Goal: Transaction & Acquisition: Purchase product/service

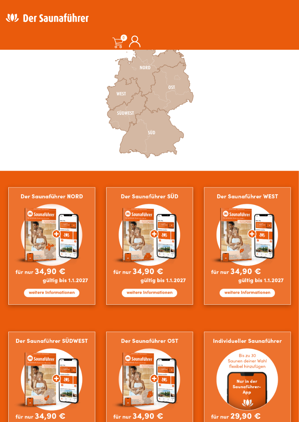
scroll to position [246, 0]
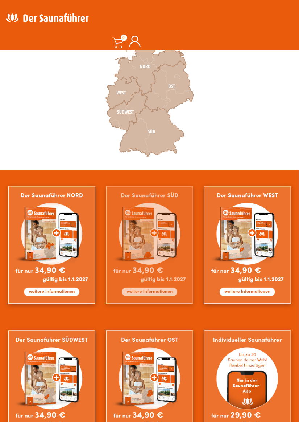
click at [162, 295] on img at bounding box center [149, 245] width 87 height 118
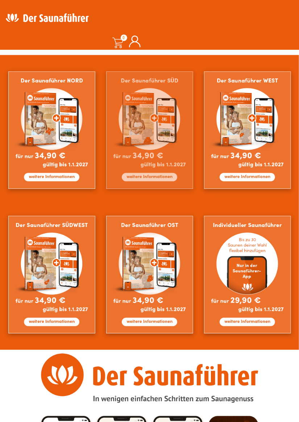
scroll to position [361, 0]
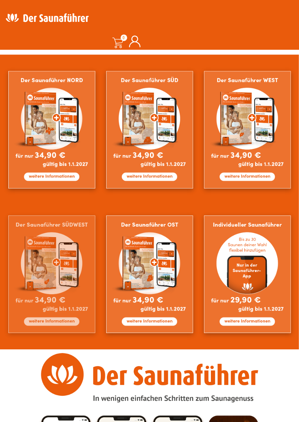
click at [53, 327] on img at bounding box center [51, 275] width 87 height 118
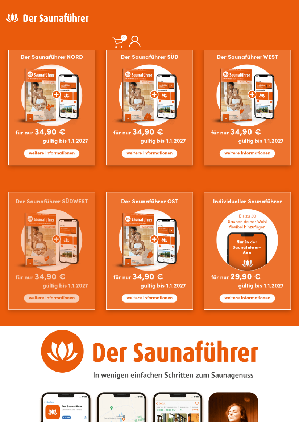
scroll to position [392, 0]
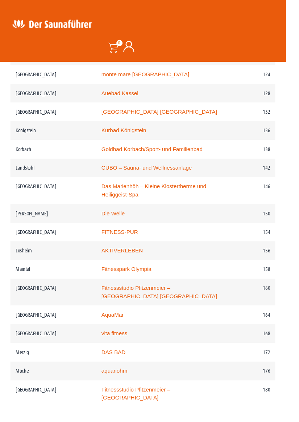
scroll to position [976, 0]
